Goal: Transaction & Acquisition: Subscribe to service/newsletter

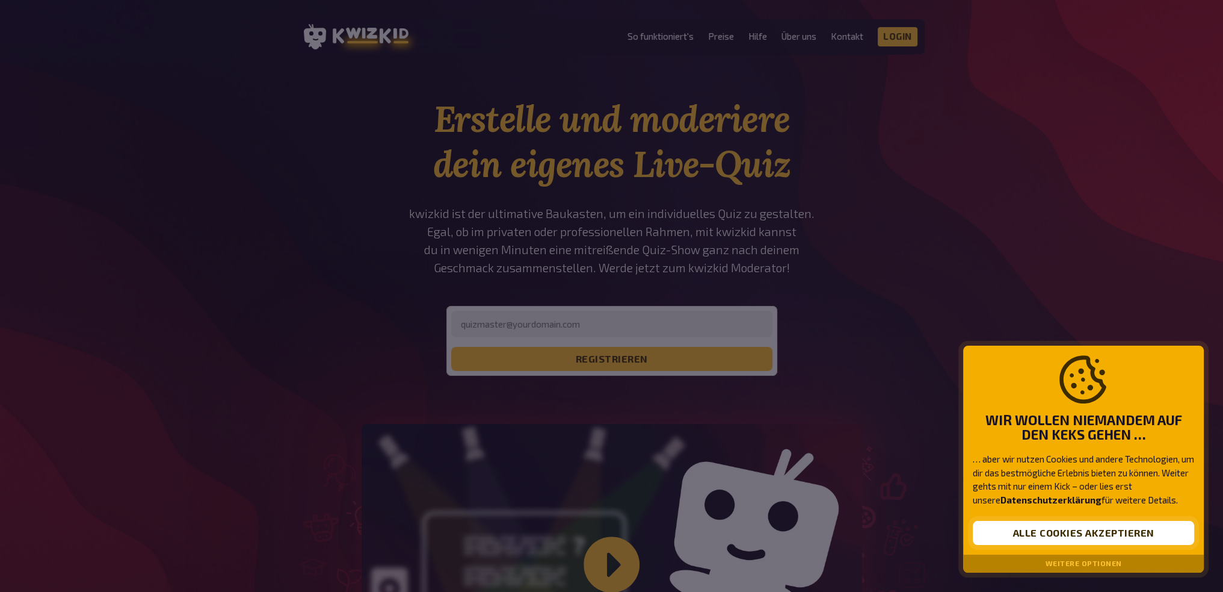
click at [1072, 527] on button "Alle Cookies akzeptieren" at bounding box center [1083, 533] width 221 height 24
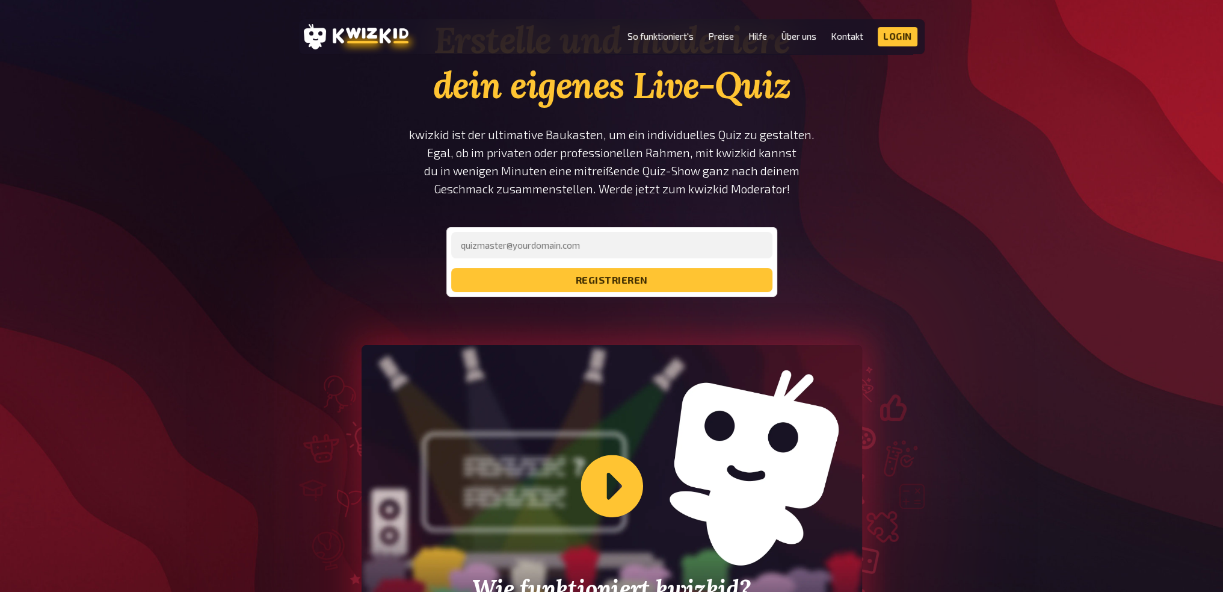
scroll to position [241, 0]
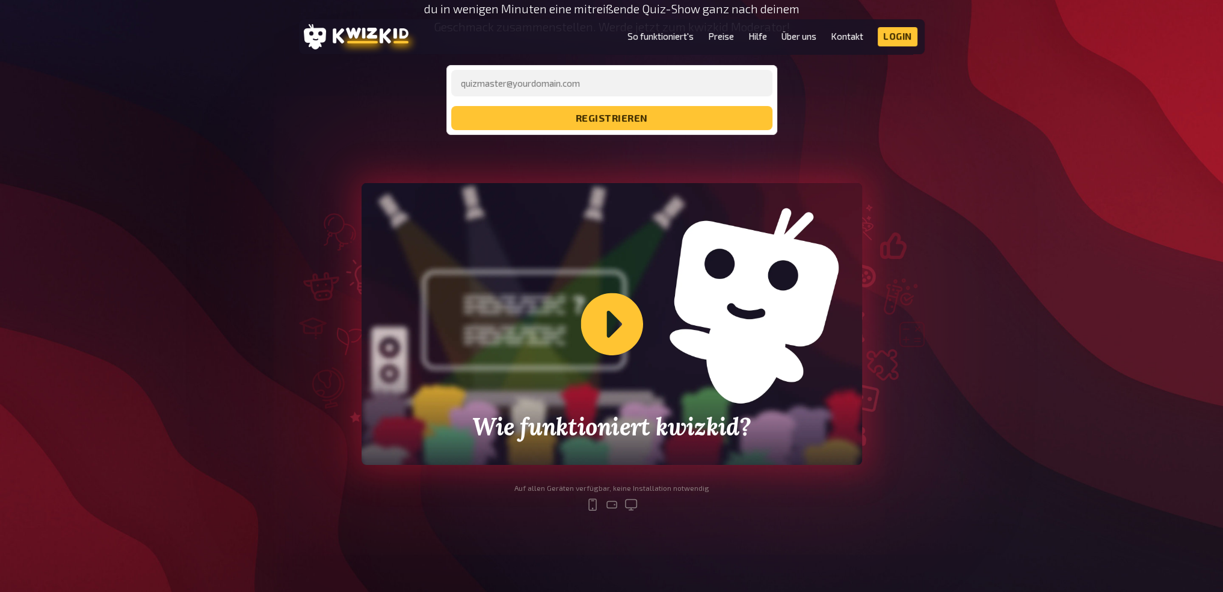
click at [613, 316] on div "Wie funktioniert kwizkid?" at bounding box center [612, 324] width 501 height 282
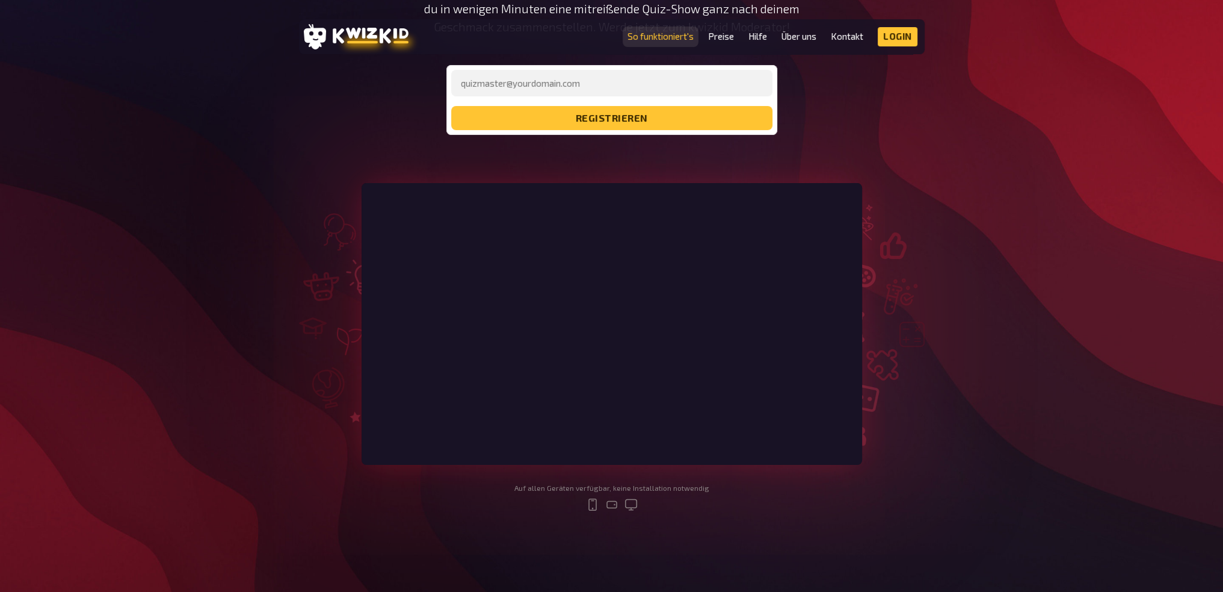
click at [663, 33] on link "So funktioniert's" at bounding box center [661, 36] width 66 height 10
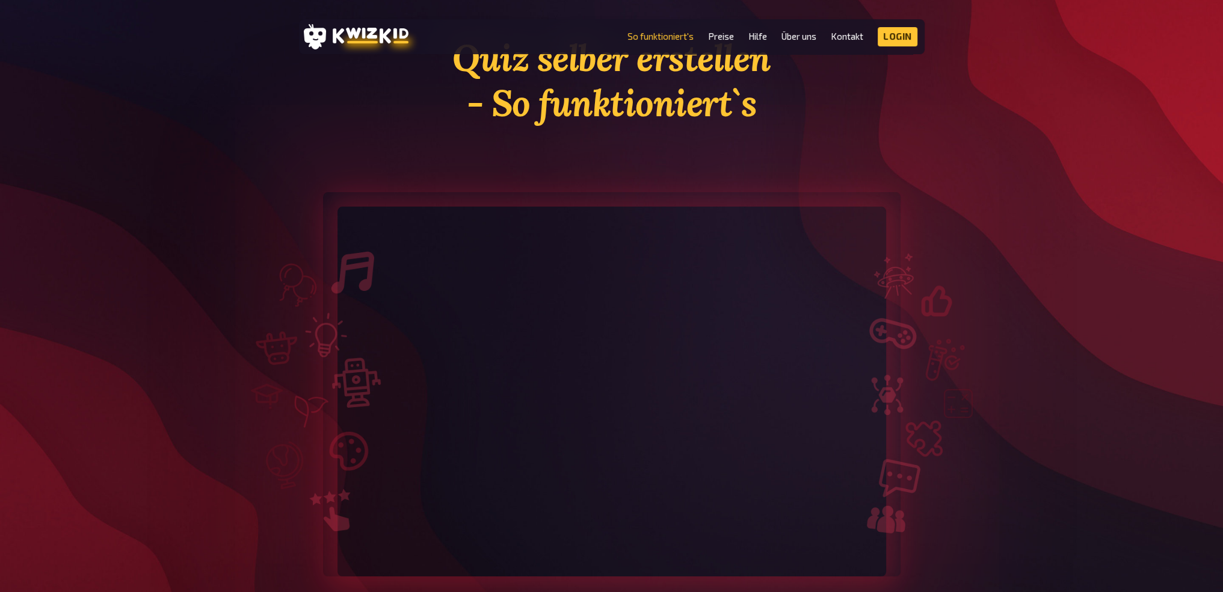
scroll to position [60, 0]
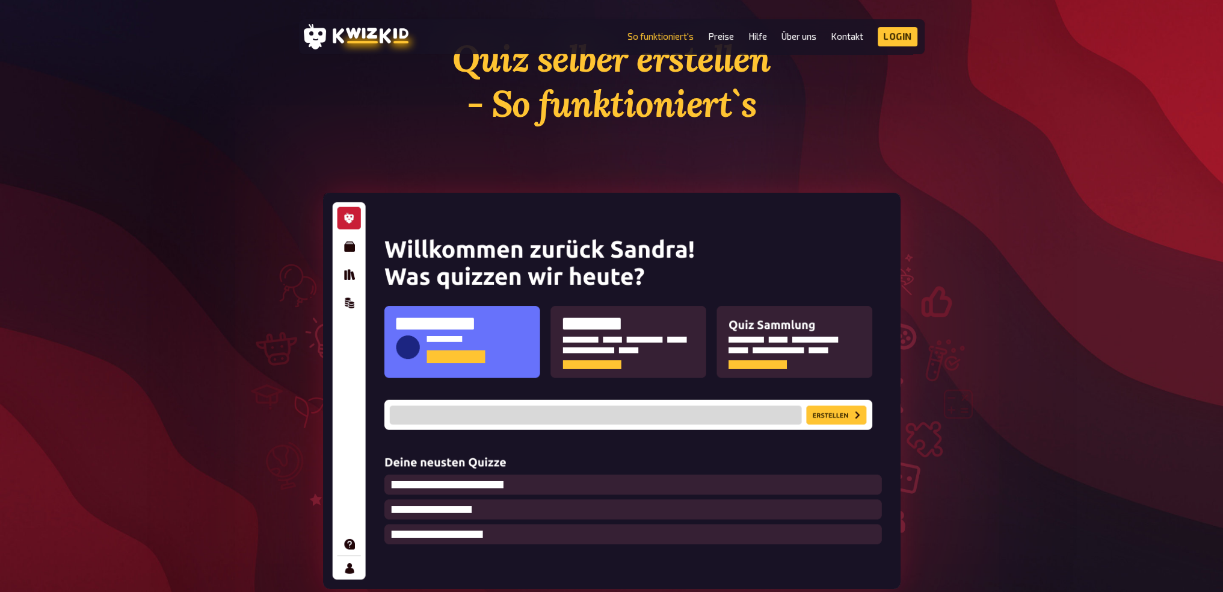
click at [347, 243] on img at bounding box center [612, 391] width 578 height 396
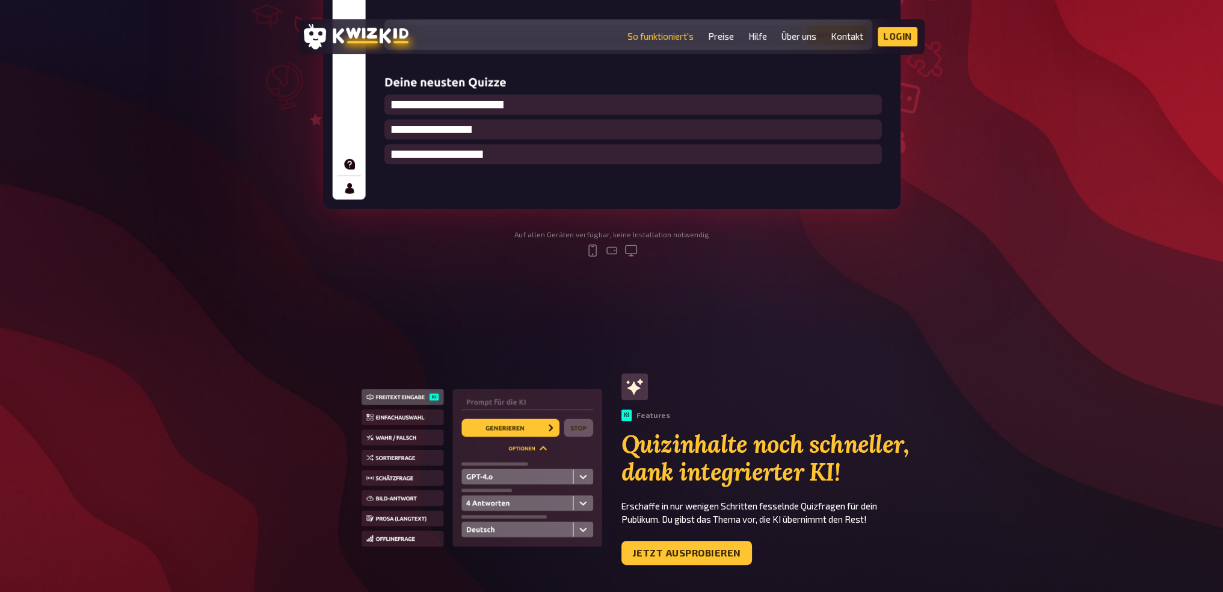
scroll to position [301, 0]
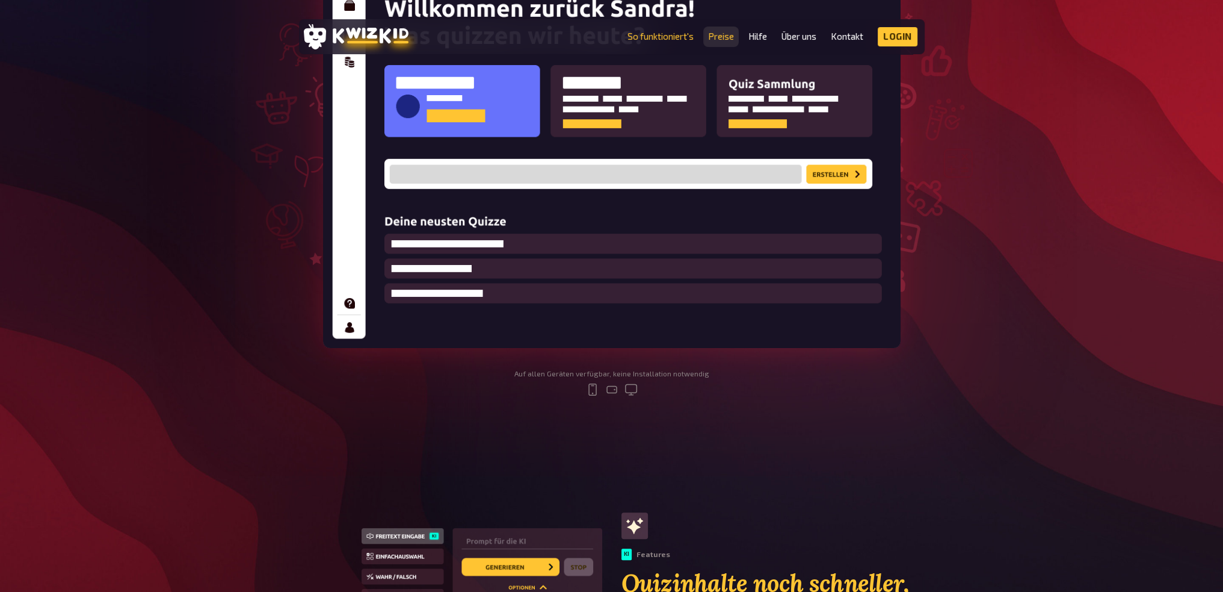
click at [722, 31] on link "Preise" at bounding box center [721, 36] width 26 height 10
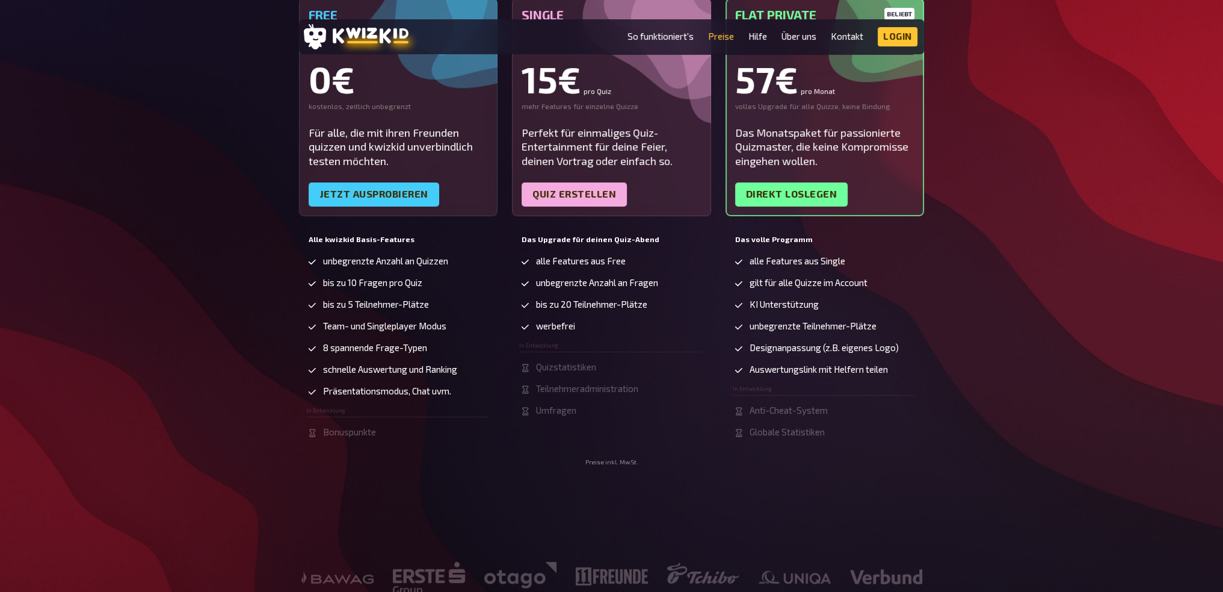
scroll to position [241, 0]
click at [383, 191] on link "Jetzt ausprobieren" at bounding box center [374, 194] width 131 height 24
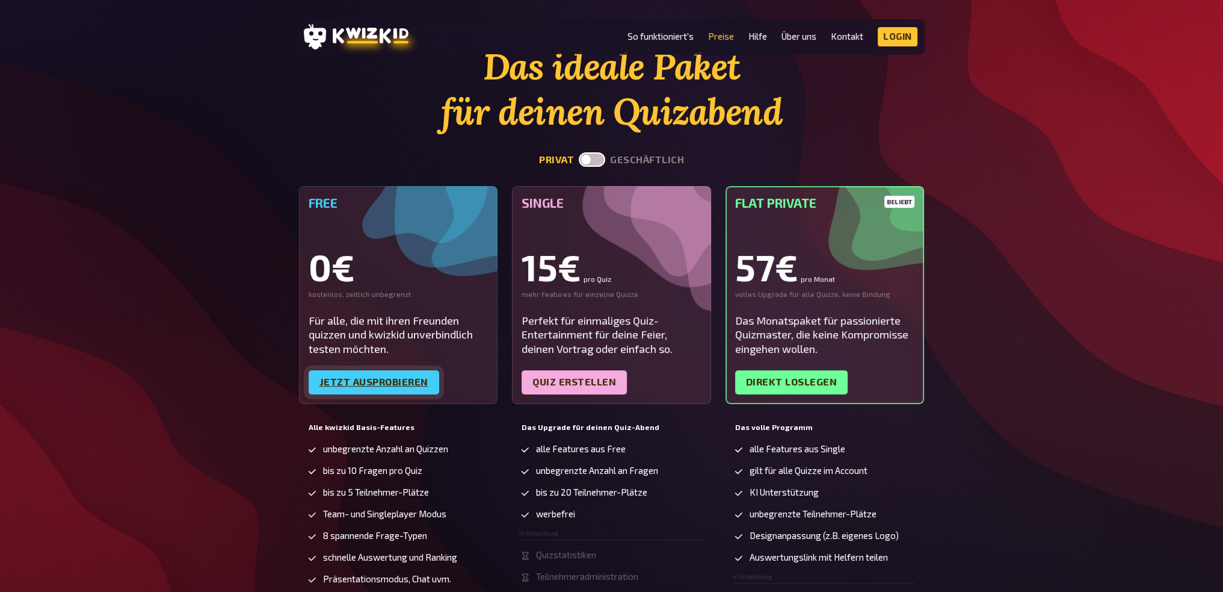
scroll to position [0, 0]
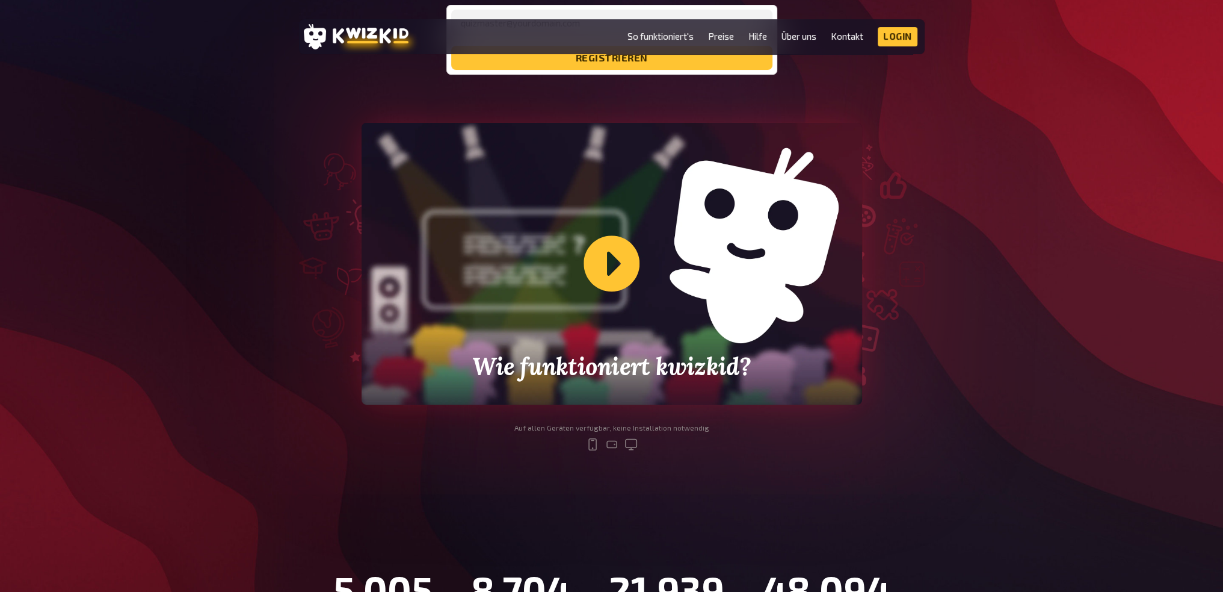
scroll to position [241, 0]
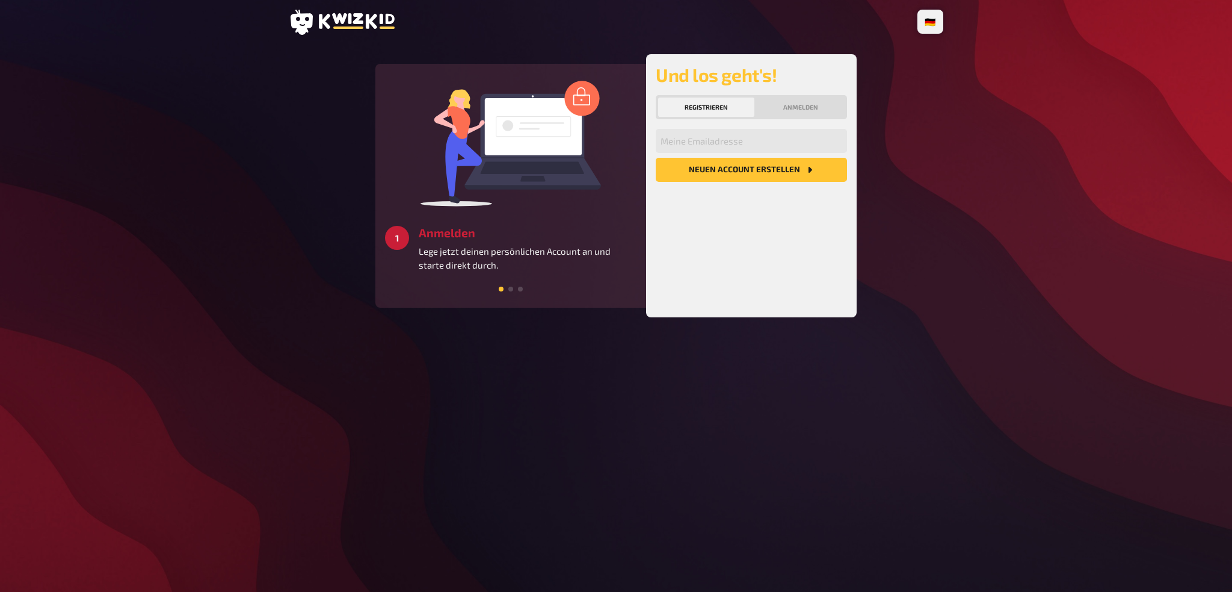
click at [513, 359] on div "🇩🇪 Deutsch 🇺🇸 English 🇳🇱 Nederlands 3 Starten Schaffe ein besonderes Quizerlebn…" at bounding box center [616, 296] width 674 height 592
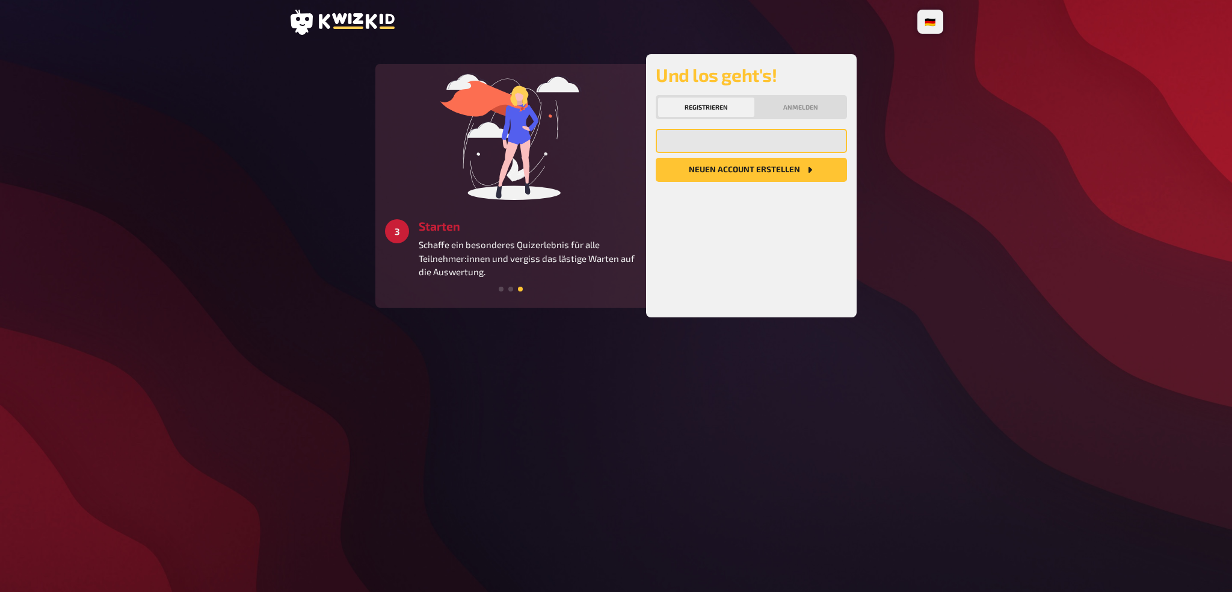
click at [691, 134] on input "email" at bounding box center [751, 141] width 191 height 24
click at [701, 273] on div "Meine Emailadresse Neuen Account Erstellen" at bounding box center [751, 218] width 191 height 179
